Goal: Find specific page/section: Find specific page/section

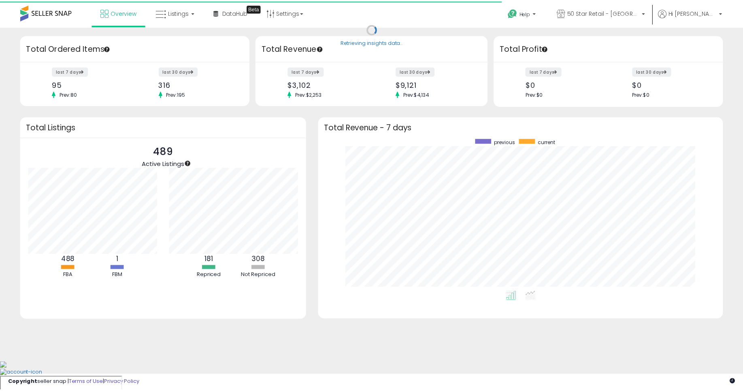
scroll to position [153, 392]
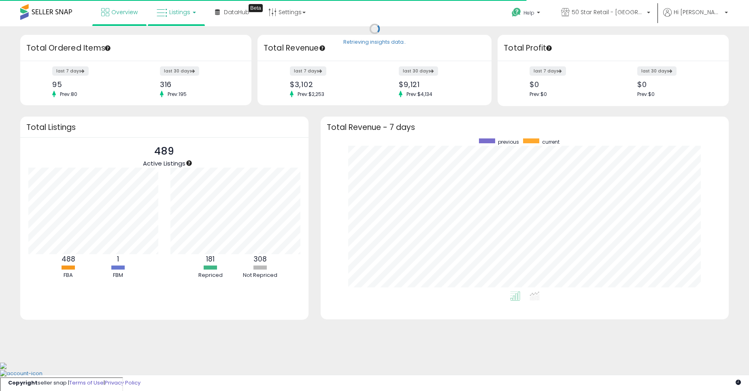
click at [168, 19] on link "Listings" at bounding box center [176, 12] width 51 height 24
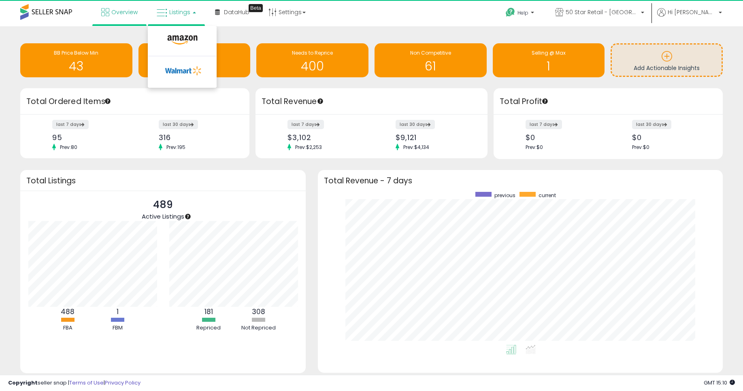
scroll to position [0, 0]
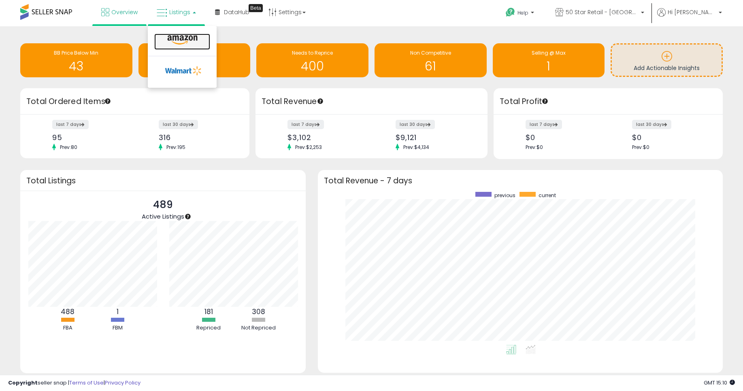
click at [187, 40] on icon at bounding box center [182, 40] width 35 height 11
